Goal: Task Accomplishment & Management: Manage account settings

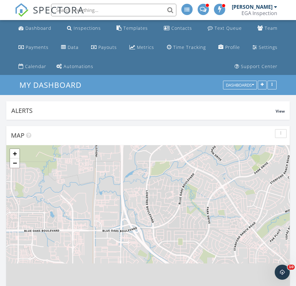
scroll to position [1010, 297]
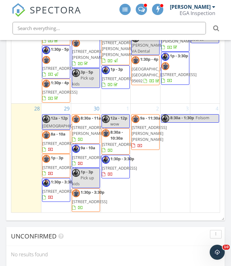
scroll to position [540, 0]
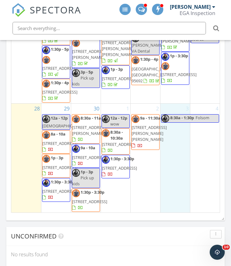
click at [176, 113] on div "3 8:30a - 1:30p Folsom" at bounding box center [175, 158] width 29 height 109
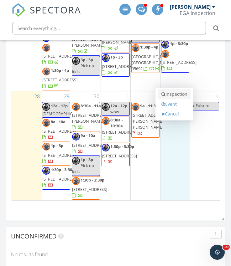
click at [173, 89] on link "Inspection" at bounding box center [174, 94] width 32 height 10
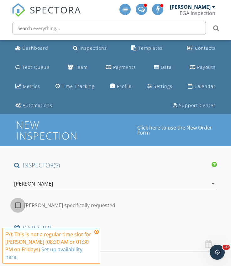
click at [16, 205] on div at bounding box center [18, 205] width 11 height 11
checkbox input "true"
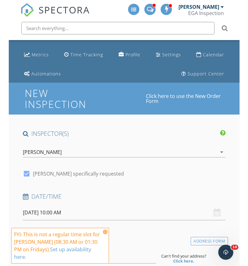
scroll to position [123, 0]
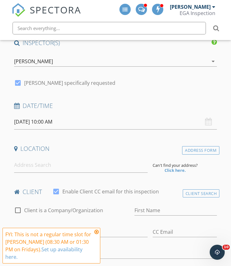
click at [47, 123] on input "10/03/2025 10:00 AM" at bounding box center [115, 121] width 203 height 15
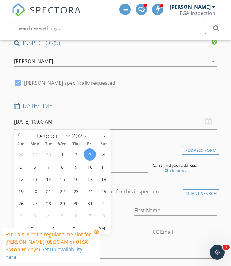
click at [97, 233] on icon at bounding box center [96, 232] width 4 height 5
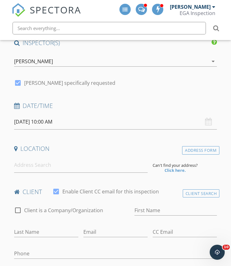
click at [47, 121] on input "10/03/2025 10:00 AM" at bounding box center [115, 121] width 203 height 15
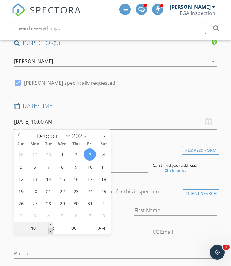
type input "09"
type input "10/03/2025 9:00 AM"
click at [51, 231] on span at bounding box center [50, 232] width 4 height 6
type input "08"
type input "10/03/2025 8:00 AM"
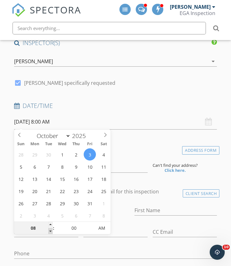
click at [51, 231] on span at bounding box center [50, 232] width 4 height 6
type input "07"
type input "10/03/2025 7:00 AM"
click at [51, 231] on span at bounding box center [50, 232] width 4 height 6
type input "08"
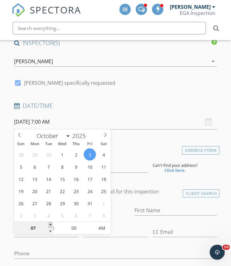
type input "10/03/2025 8:00 AM"
click at [52, 224] on span at bounding box center [50, 225] width 4 height 6
type input "05"
type input "10/03/2025 8:05 AM"
click at [92, 225] on span at bounding box center [91, 225] width 4 height 6
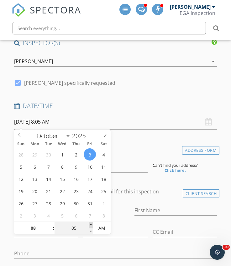
type input "10"
type input "10/03/2025 8:10 AM"
click at [91, 225] on span at bounding box center [91, 225] width 4 height 6
type input "15"
type input "10/03/2025 8:15 AM"
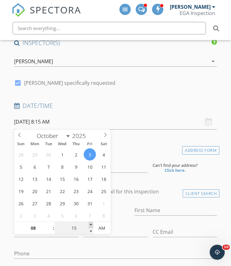
click at [91, 225] on span at bounding box center [91, 225] width 4 height 6
type input "20"
type input "10/03/2025 8:20 AM"
click at [91, 225] on span at bounding box center [91, 225] width 4 height 6
type input "25"
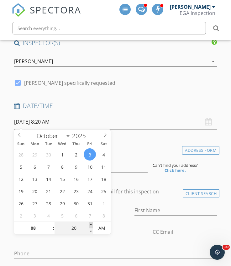
type input "10/03/2025 8:25 AM"
click at [91, 225] on span at bounding box center [91, 225] width 4 height 6
type input "30"
type input "[DATE] 8:30 AM"
click at [91, 225] on span at bounding box center [91, 225] width 4 height 6
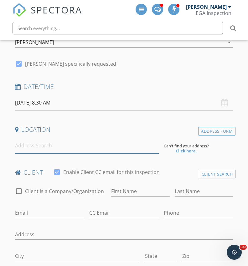
click at [24, 149] on input at bounding box center [87, 145] width 144 height 15
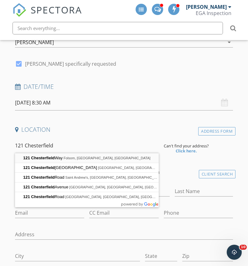
type input "121 Chesterfield Way, Folsom, CA, USA"
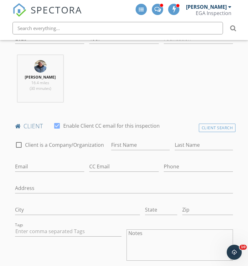
scroll to position [264, 0]
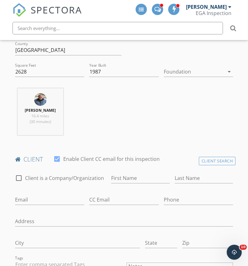
click at [184, 70] on div at bounding box center [194, 72] width 61 height 10
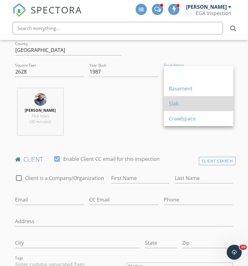
click at [175, 99] on div "Slab" at bounding box center [199, 103] width 60 height 15
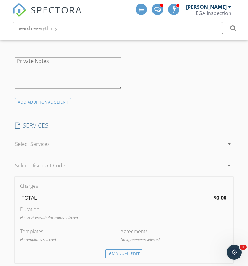
scroll to position [527, 0]
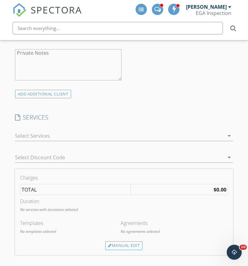
click at [19, 138] on div at bounding box center [120, 136] width 210 height 10
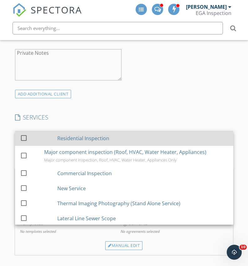
click at [19, 138] on div at bounding box center [23, 138] width 11 height 11
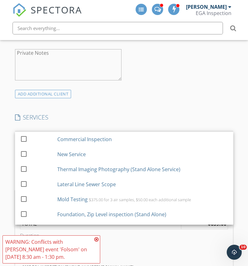
scroll to position [43, 0]
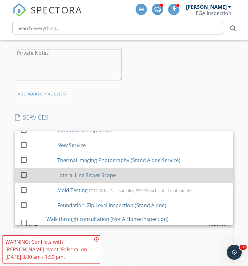
click at [23, 171] on div at bounding box center [23, 175] width 11 height 11
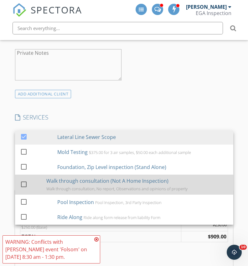
scroll to position [82, 0]
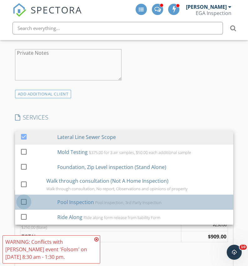
click at [23, 199] on div at bounding box center [23, 202] width 11 height 11
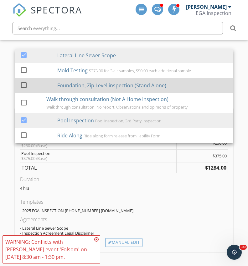
scroll to position [621, 0]
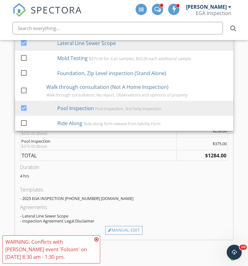
click at [108, 188] on div "Templates" at bounding box center [124, 190] width 208 height 8
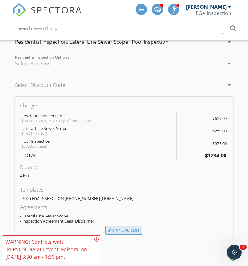
click at [113, 229] on div "Manual Edit" at bounding box center [123, 230] width 37 height 9
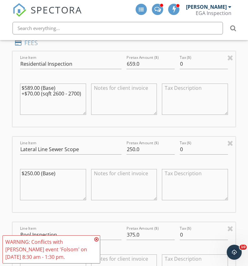
scroll to position [712, 0]
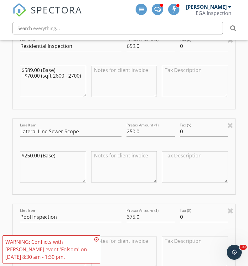
click at [116, 161] on textarea at bounding box center [124, 166] width 66 height 31
type textarea "-$75.00"
click at [134, 130] on input "250.0" at bounding box center [151, 132] width 48 height 10
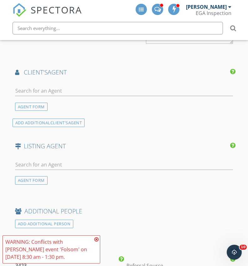
scroll to position [1077, 0]
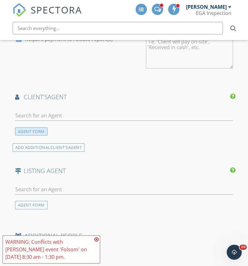
type input "175.0"
click at [35, 130] on div "AGENT FORM" at bounding box center [31, 132] width 33 height 8
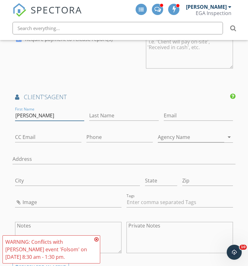
type input "Dominique"
type input "Chaplin"
type input "415-577-4715"
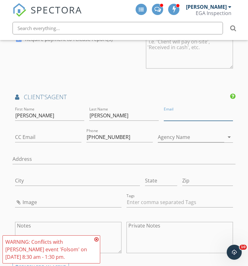
paste input "dominique.chaplin@fastagents.com"
click at [173, 114] on input "dominique.chaplin@fastagents.com" at bounding box center [199, 116] width 70 height 10
type input "dominique.chaplin@fastagents.com"
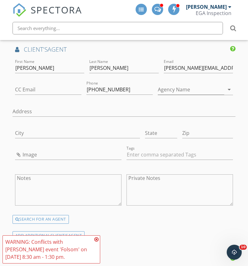
scroll to position [1126, 0]
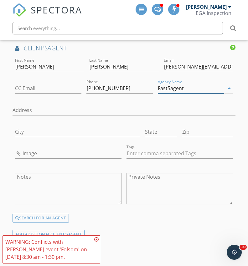
click at [172, 85] on input "Fast5agent" at bounding box center [191, 88] width 66 height 10
click at [170, 87] on input "Fast5agent" at bounding box center [191, 88] width 66 height 10
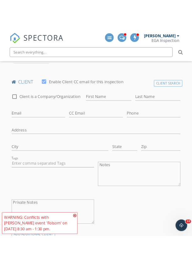
scroll to position [350, 0]
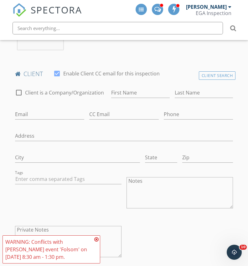
type input "Fastagent"
type input "Cynthya & Michael"
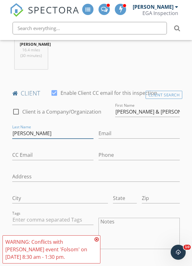
type input "Costakis"
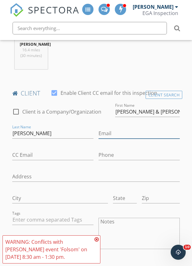
click at [106, 137] on input "Email" at bounding box center [138, 134] width 81 height 10
paste input "cinthyacostakis@gmail.com"
click at [108, 138] on input "cinthyacostakis@gmail.com" at bounding box center [138, 134] width 81 height 10
type input "cinthyacostakis@gmail.com"
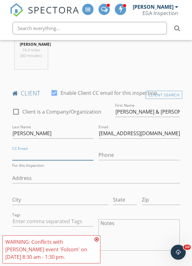
paste input "cinthyacostakis@gmail.com"
drag, startPoint x: 78, startPoint y: 158, endPoint x: 12, endPoint y: 159, distance: 65.5
click at [12, 159] on input "cinthyacostakis@gmail.com" at bounding box center [52, 155] width 81 height 10
paste input "Grekaki"
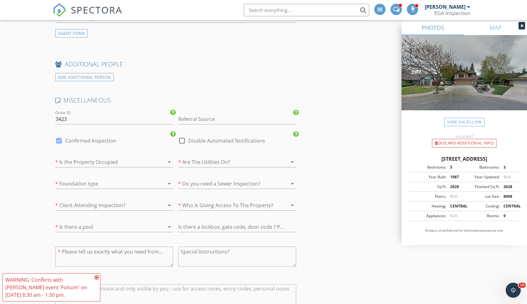
scroll to position [1360, 0]
type input "Grekaki@gmail.com"
click at [190, 115] on input "Referral Source" at bounding box center [237, 119] width 118 height 10
type input "Online"
click at [89, 152] on div "* Is the Property Occupied arrow_drop_down" at bounding box center [114, 162] width 118 height 20
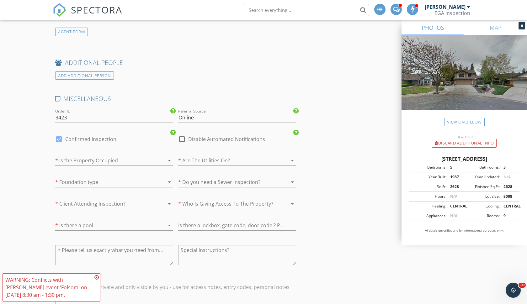
click at [83, 157] on div at bounding box center [105, 160] width 100 height 10
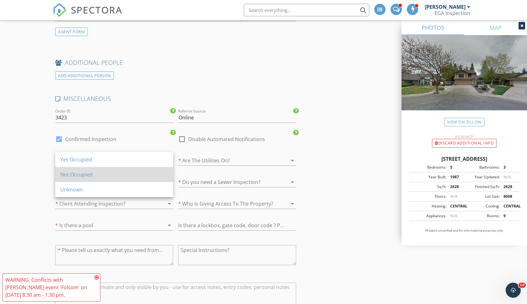
click at [69, 174] on div "Not Occupied" at bounding box center [114, 175] width 108 height 8
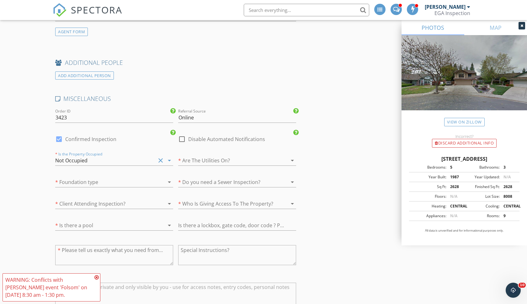
click at [197, 161] on div at bounding box center [228, 160] width 100 height 10
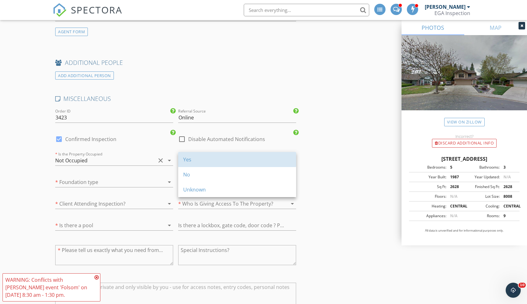
click at [197, 161] on div "Yes" at bounding box center [237, 160] width 108 height 8
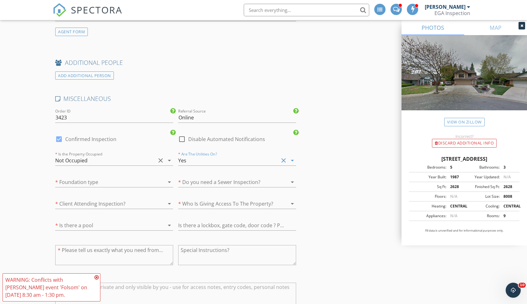
click at [95, 182] on div at bounding box center [105, 182] width 100 height 10
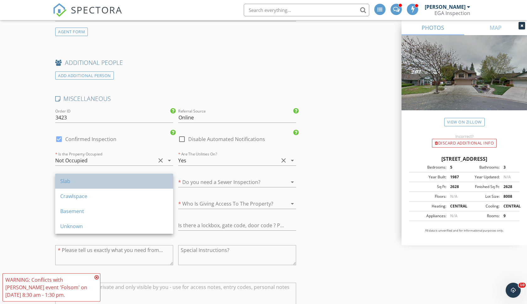
click at [87, 183] on div "Slab" at bounding box center [114, 181] width 108 height 8
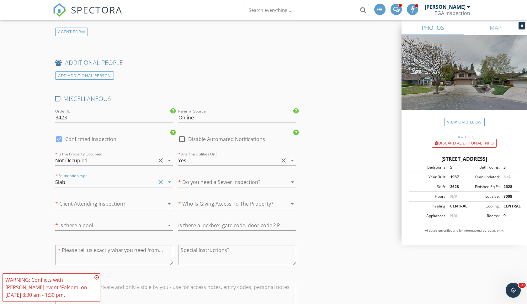
click at [214, 179] on div at bounding box center [228, 182] width 100 height 10
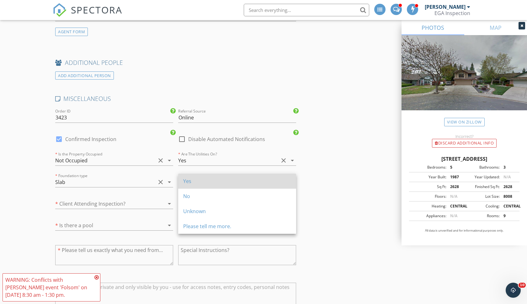
click at [190, 185] on div "Yes" at bounding box center [237, 181] width 108 height 8
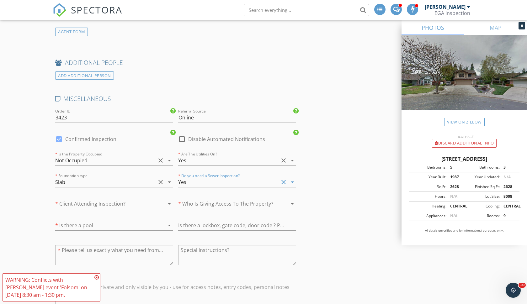
click at [123, 203] on div at bounding box center [105, 204] width 100 height 10
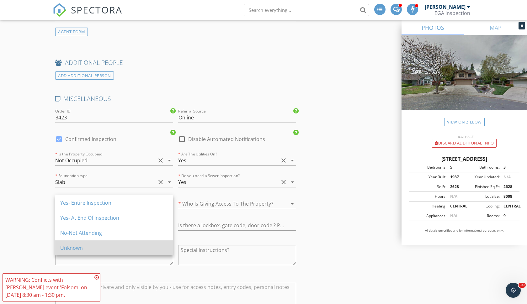
click at [89, 243] on div "Unknown" at bounding box center [114, 247] width 108 height 15
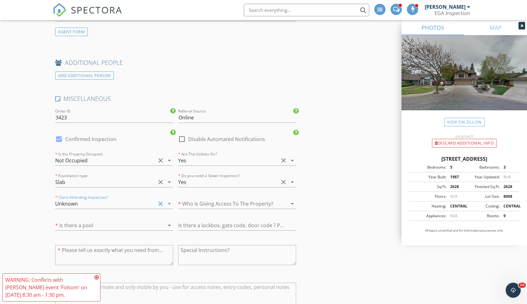
click at [210, 200] on div at bounding box center [228, 204] width 100 height 10
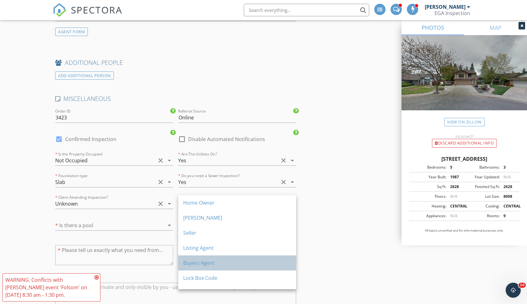
click at [198, 264] on div "Buyers Agent" at bounding box center [237, 263] width 108 height 8
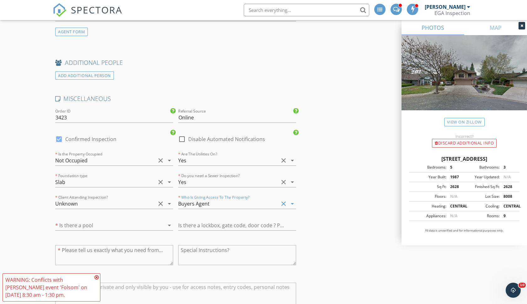
click at [125, 223] on div at bounding box center [105, 225] width 100 height 10
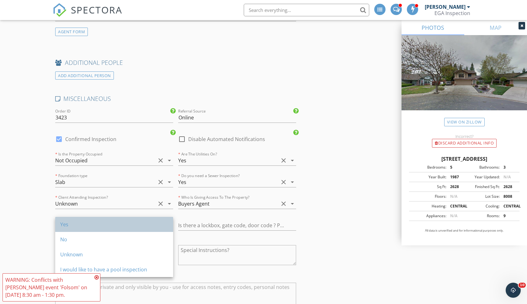
click at [116, 224] on div "Yes" at bounding box center [114, 225] width 108 height 8
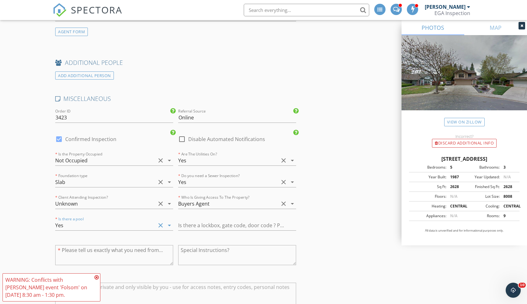
type input "4"
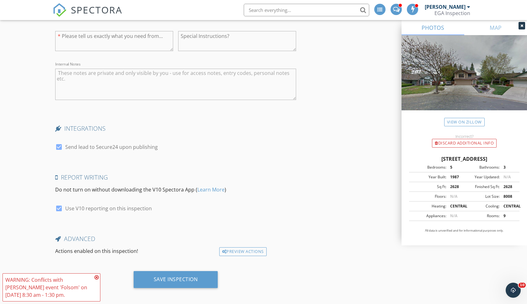
scroll to position [1574, 0]
click at [97, 266] on icon at bounding box center [96, 277] width 4 height 5
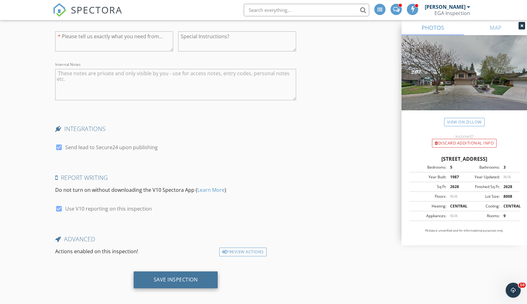
click at [176, 266] on div "Save Inspection" at bounding box center [176, 280] width 44 height 6
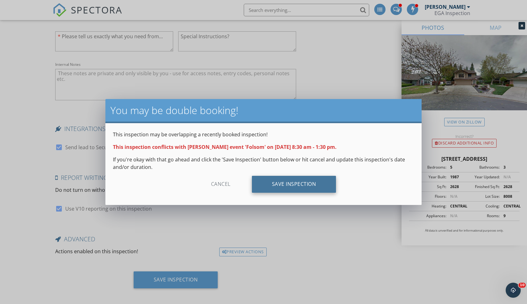
click at [231, 178] on div "Save Inspection" at bounding box center [294, 184] width 84 height 17
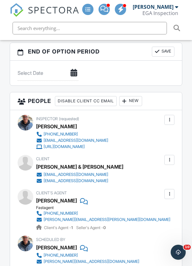
scroll to position [901, 0]
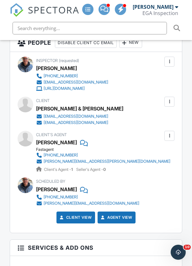
click at [170, 134] on div at bounding box center [169, 136] width 6 height 6
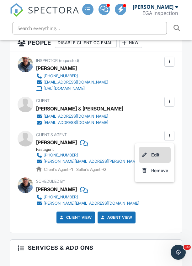
click at [150, 151] on li "Edit" at bounding box center [155, 155] width 32 height 16
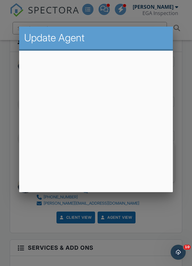
click at [183, 162] on div at bounding box center [96, 135] width 192 height 333
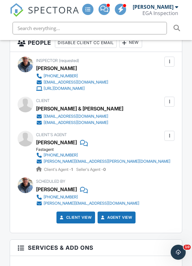
click at [170, 135] on div at bounding box center [169, 136] width 6 height 6
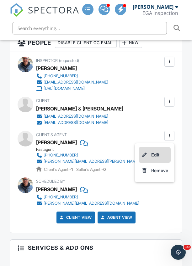
click at [150, 154] on li "Edit" at bounding box center [155, 155] width 32 height 16
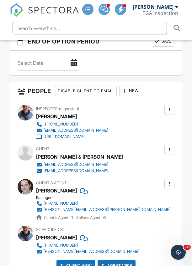
scroll to position [878, 0]
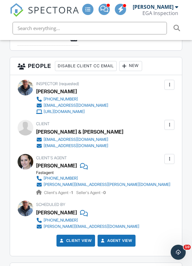
click at [168, 124] on div at bounding box center [169, 125] width 6 height 6
click at [123, 147] on div "Client Cynthya & Michael Costakis cinthyacostakis@gmail.com Grekaki@gmail.com" at bounding box center [96, 134] width 157 height 29
click at [170, 124] on div at bounding box center [169, 125] width 6 height 6
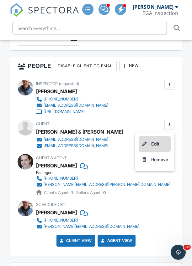
click at [156, 142] on li "Edit" at bounding box center [155, 144] width 32 height 16
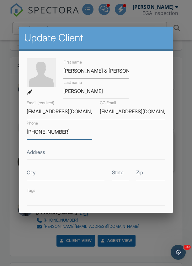
type input "415-350-3761"
click at [30, 91] on div at bounding box center [30, 92] width 6 height 6
click at [34, 77] on img at bounding box center [41, 72] width 29 height 29
type input "C:\fakepath\jessica-stephens-flowerrr-1.jpg"
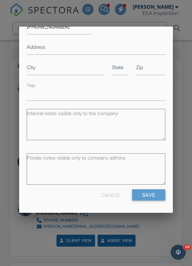
scroll to position [105, 0]
click at [148, 199] on input "Save" at bounding box center [148, 195] width 33 height 11
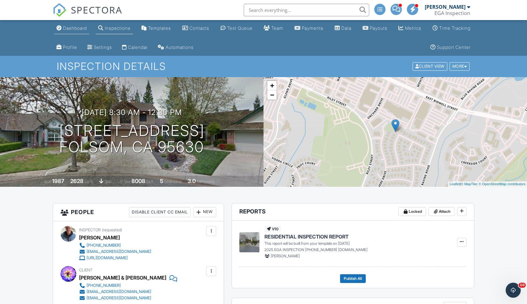
click at [77, 29] on div "Dashboard" at bounding box center [75, 27] width 24 height 5
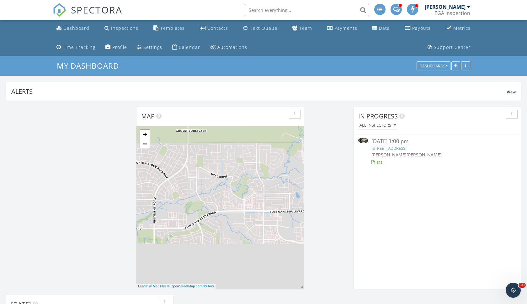
scroll to position [759, 527]
click at [384, 147] on link "132 Vista Verde Ct, Roseville, CA 95747" at bounding box center [388, 148] width 35 height 6
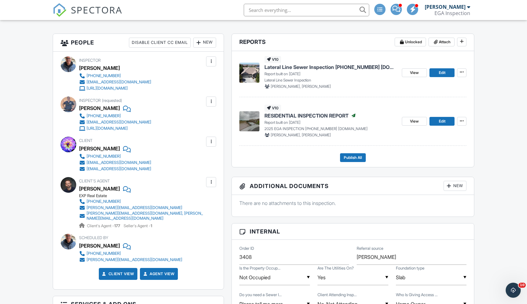
scroll to position [157, 0]
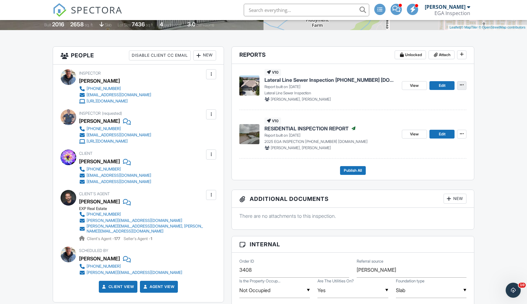
click at [462, 86] on icon at bounding box center [462, 85] width 4 height 4
click at [344, 79] on span "Lateral Line Sewer Inspection [PHONE_NUMBER] [DOMAIN_NAME]" at bounding box center [330, 79] width 132 height 7
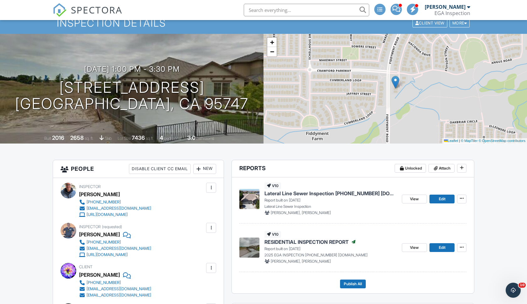
scroll to position [78, 0]
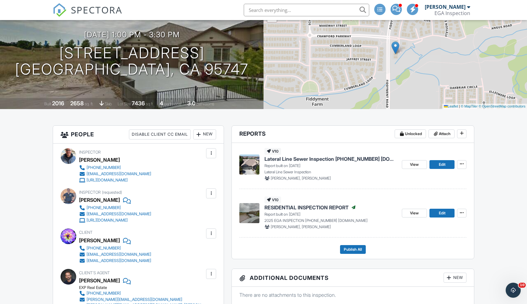
click at [327, 160] on span "Lateral Line Sewer Inspection [PHONE_NUMBER] [DOMAIN_NAME]" at bounding box center [330, 158] width 132 height 7
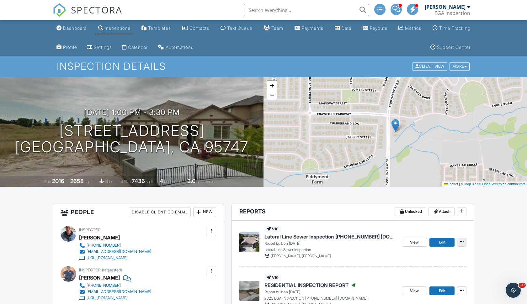
click at [460, 241] on icon at bounding box center [462, 242] width 4 height 4
click at [418, 261] on span "Quick Publish" at bounding box center [424, 258] width 27 height 7
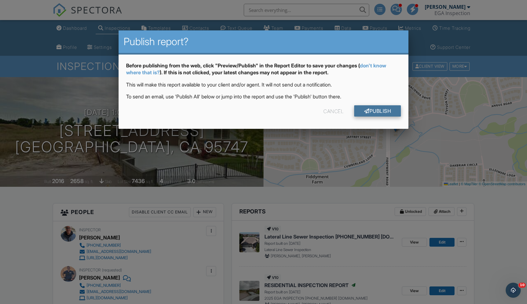
click at [378, 108] on link "Publish" at bounding box center [377, 110] width 47 height 11
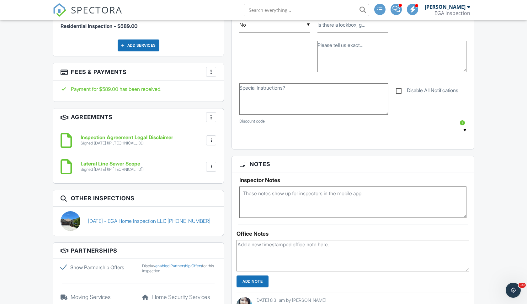
scroll to position [473, 0]
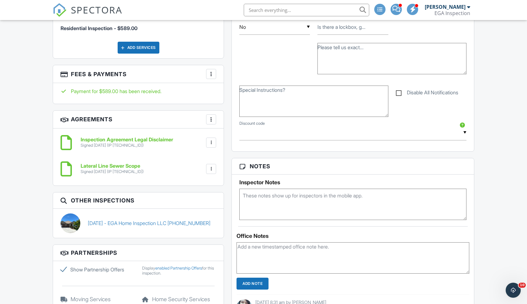
click at [398, 93] on label "Disable All Notifications" at bounding box center [427, 94] width 62 height 8
click at [398, 92] on input "Disable All Notifications" at bounding box center [398, 89] width 4 height 4
checkbox input "true"
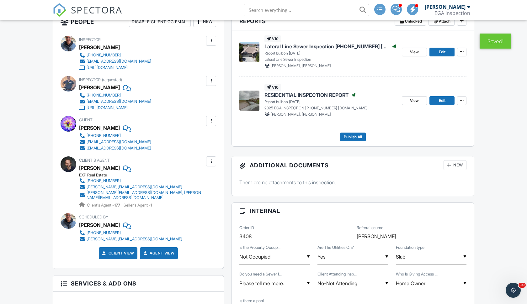
scroll to position [229, 0]
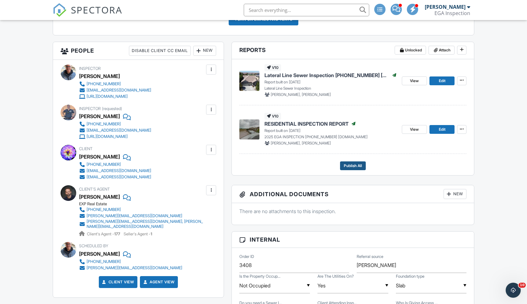
click at [351, 167] on span "Publish All" at bounding box center [353, 166] width 18 height 6
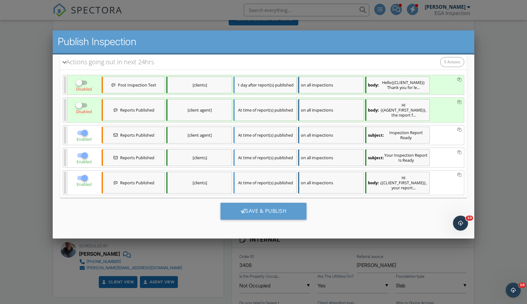
scroll to position [93, 0]
click at [83, 176] on div at bounding box center [84, 178] width 11 height 11
checkbox input "false"
click at [84, 157] on div at bounding box center [84, 155] width 11 height 11
checkbox input "false"
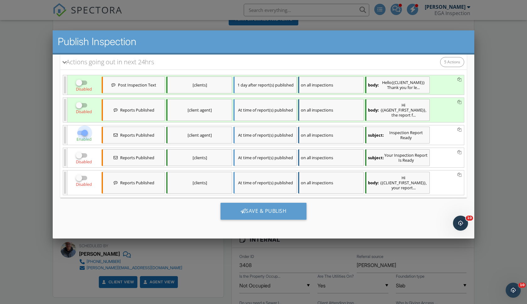
click at [83, 135] on div at bounding box center [84, 133] width 11 height 11
checkbox input "false"
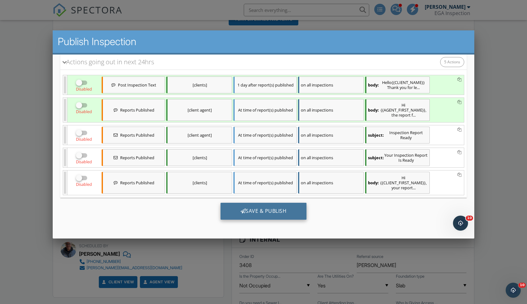
click at [257, 209] on div "Save & Publish" at bounding box center [263, 211] width 86 height 17
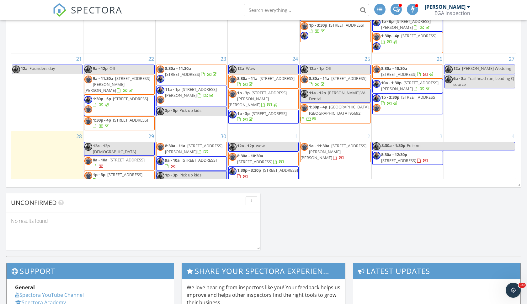
scroll to position [601, 0]
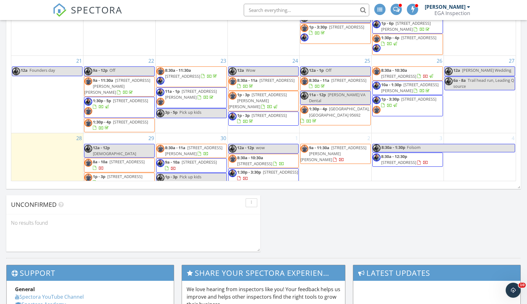
click at [413, 145] on span "Folsom" at bounding box center [414, 148] width 14 height 6
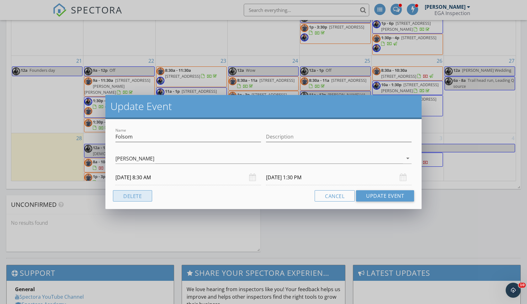
click at [129, 196] on button "Delete" at bounding box center [132, 195] width 39 height 11
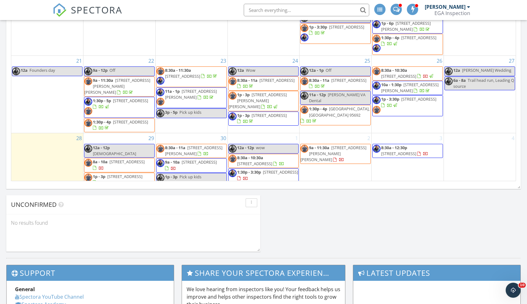
click at [263, 169] on span "7409 Rothschild Ct, Elk Grove 95757" at bounding box center [280, 172] width 35 height 6
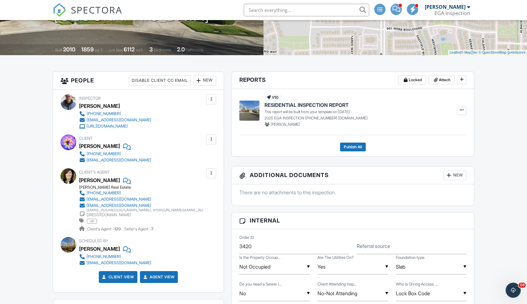
click at [210, 80] on div "New" at bounding box center [204, 81] width 23 height 10
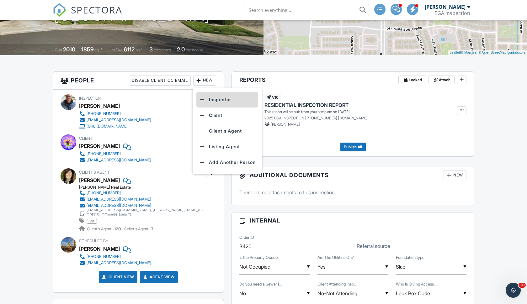
click at [216, 97] on li "Inspector" at bounding box center [227, 100] width 62 height 16
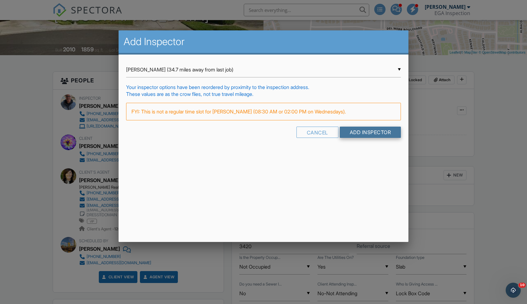
click at [348, 130] on input "Add Inspector" at bounding box center [370, 132] width 61 height 11
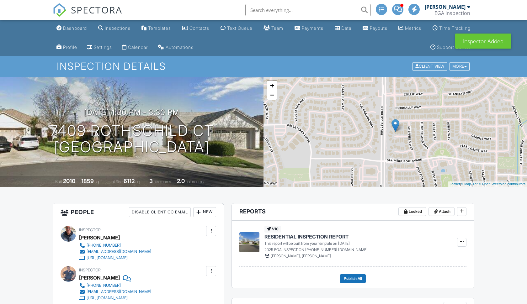
click at [73, 27] on div "Dashboard" at bounding box center [75, 27] width 24 height 5
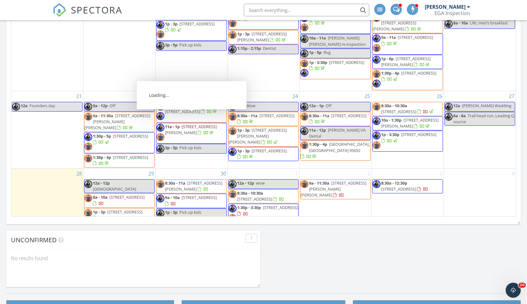
scroll to position [570, 0]
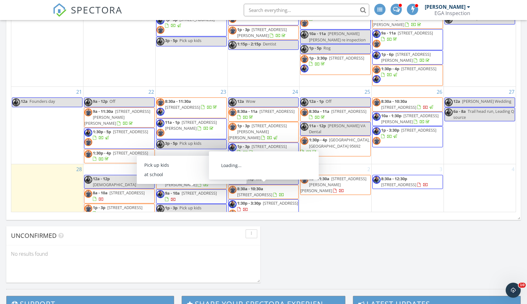
click at [263, 200] on span "[STREET_ADDRESS]" at bounding box center [280, 203] width 35 height 6
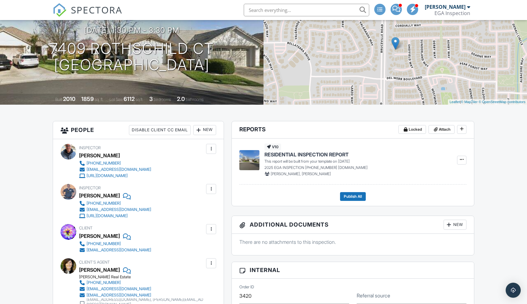
click at [211, 148] on div at bounding box center [211, 149] width 6 height 6
click at [178, 165] on li "Make Invisible" at bounding box center [184, 168] width 55 height 16
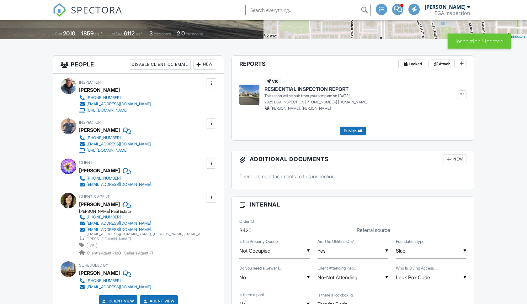
scroll to position [161, 0]
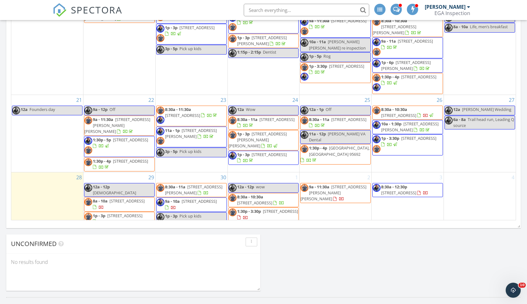
scroll to position [563, 0]
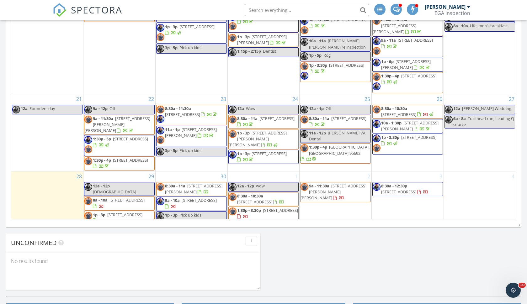
click at [249, 183] on span "12a - 12p" at bounding box center [245, 186] width 17 height 6
select select "9"
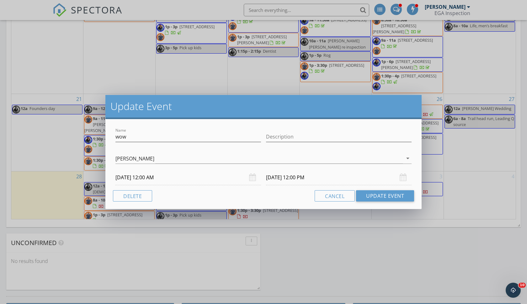
click at [287, 179] on input "[DATE] 12:00 PM" at bounding box center [338, 177] width 145 height 15
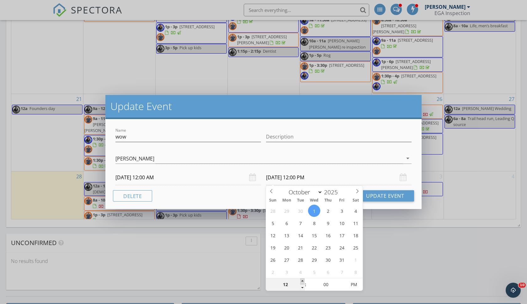
type input "01"
type input "[DATE] 1:00 PM"
click at [302, 281] on span at bounding box center [302, 281] width 4 height 6
type input "02"
type input "[DATE] 2:00 PM"
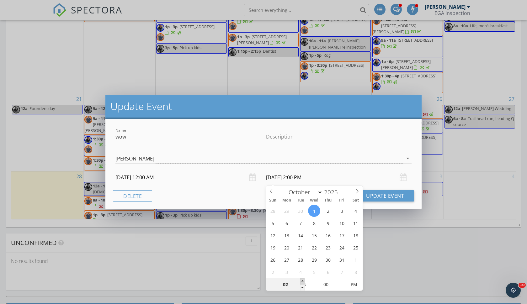
click at [302, 281] on span at bounding box center [302, 281] width 4 height 6
type input "03"
type input "[DATE] 3:00 PM"
click at [302, 281] on span at bounding box center [302, 281] width 4 height 6
type input "04"
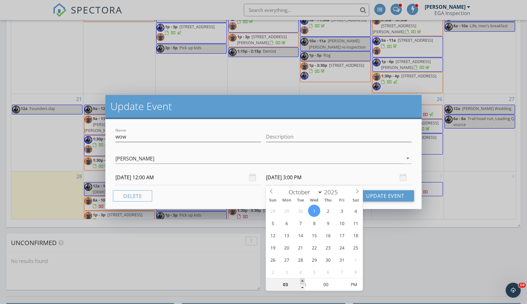
type input "[DATE] 4:00 PM"
click at [302, 281] on span at bounding box center [302, 281] width 4 height 6
type input "05"
type input "[DATE] 5:00 PM"
click at [303, 280] on span at bounding box center [302, 281] width 4 height 6
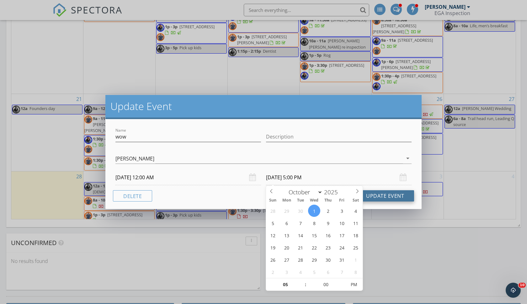
click at [389, 195] on button "Update Event" at bounding box center [385, 195] width 58 height 11
